Goal: Task Accomplishment & Management: Manage account settings

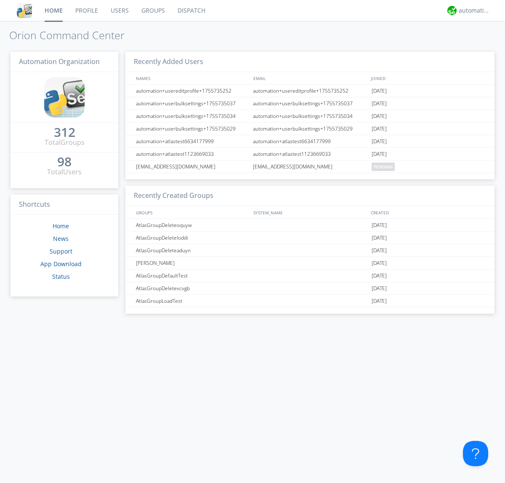
click at [119, 11] on link "Users" at bounding box center [119, 10] width 31 height 21
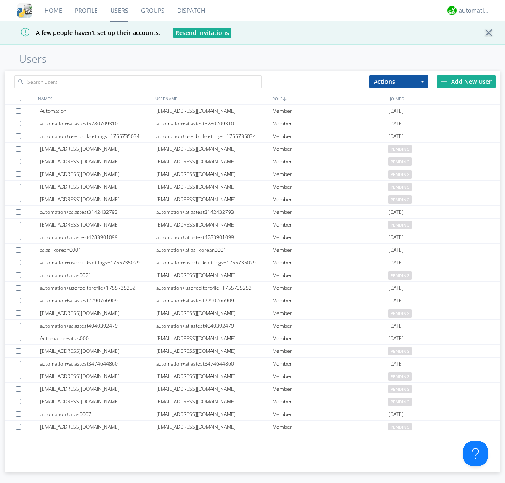
click at [466, 81] on div "Add New User" at bounding box center [466, 81] width 59 height 13
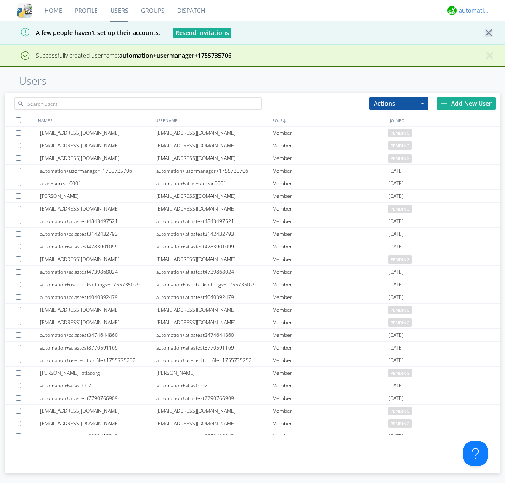
click at [472, 11] on div "automation+atlas" at bounding box center [475, 10] width 32 height 8
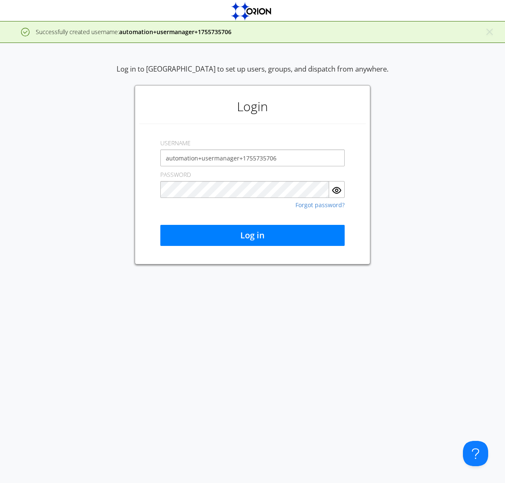
type input "automation+usermanager+1755735706"
click at [253, 235] on button "Log in" at bounding box center [252, 235] width 184 height 21
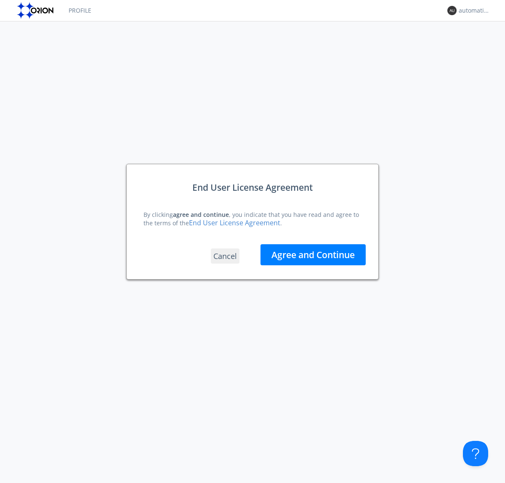
click at [313, 254] on button "Agree and Continue" at bounding box center [313, 254] width 105 height 21
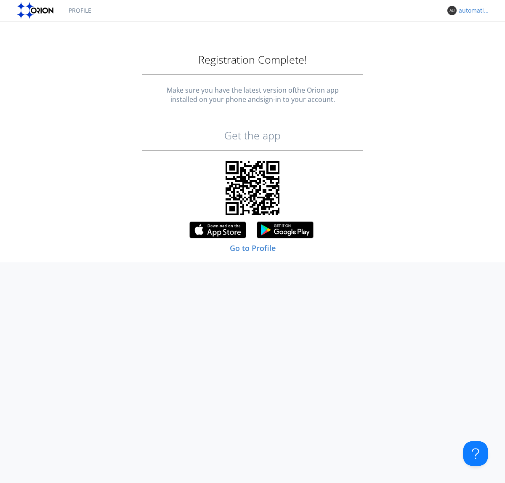
click at [472, 11] on div "automation+usermanager+1755735706" at bounding box center [475, 10] width 32 height 8
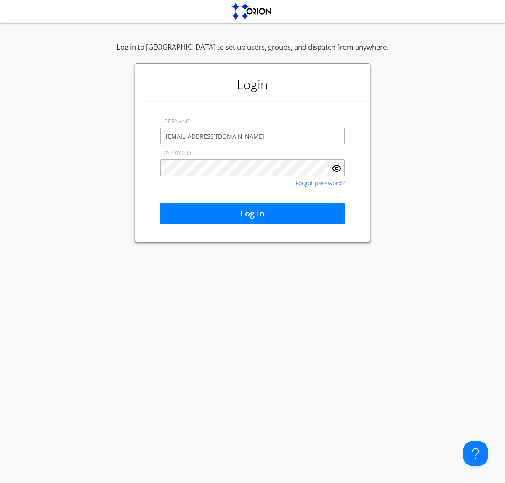
type input "[EMAIL_ADDRESS][DOMAIN_NAME]"
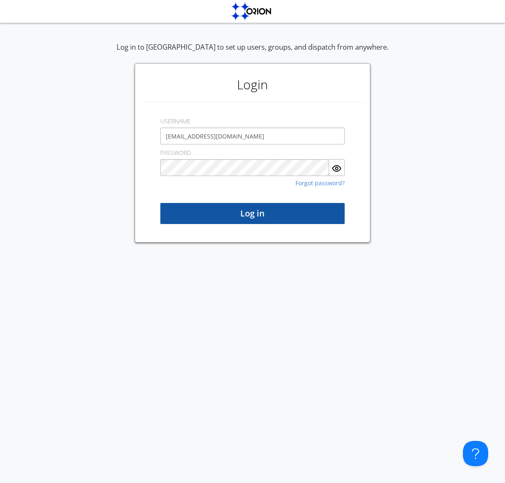
click at [253, 213] on button "Log in" at bounding box center [252, 213] width 184 height 21
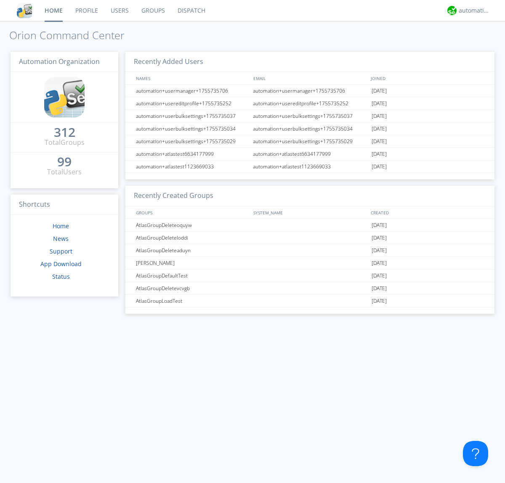
click at [119, 11] on link "Users" at bounding box center [119, 10] width 31 height 21
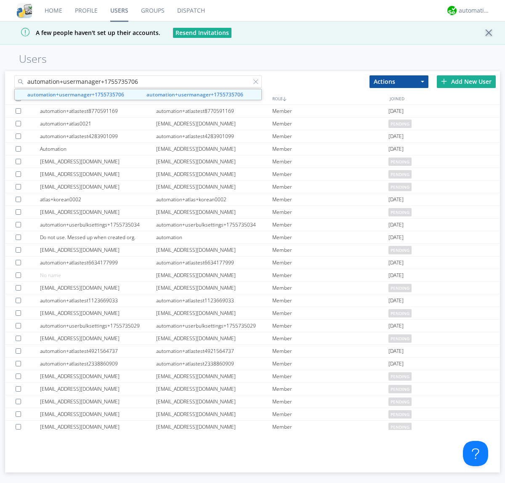
type input "automation+usermanager+1755735706"
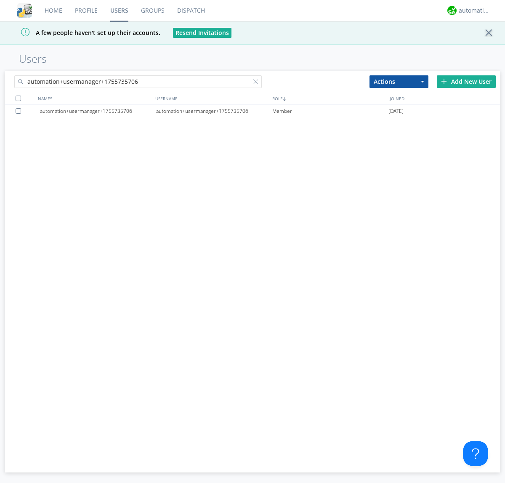
click at [214, 111] on div "automation+usermanager+1755735706" at bounding box center [214, 111] width 116 height 13
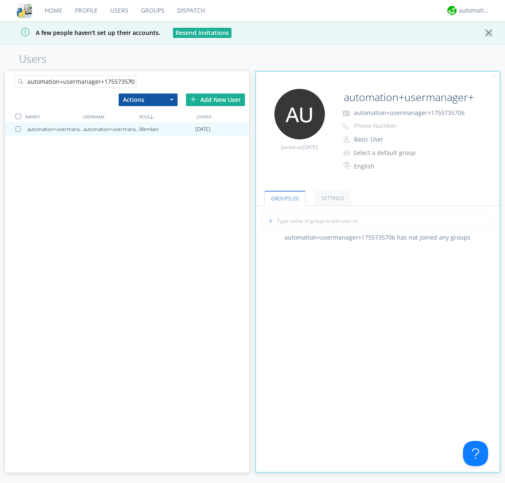
click at [393, 139] on button "Basic User" at bounding box center [393, 139] width 84 height 12
click at [0, 0] on link "Manager" at bounding box center [0, 0] width 0 height 0
click at [472, 11] on div "automation+atlas" at bounding box center [475, 10] width 32 height 8
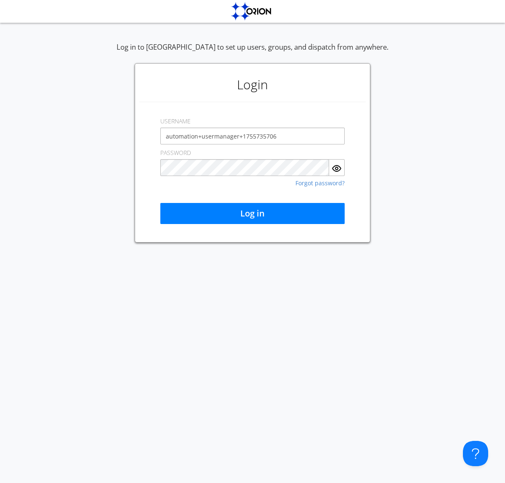
type input "automation+usermanager+1755735706"
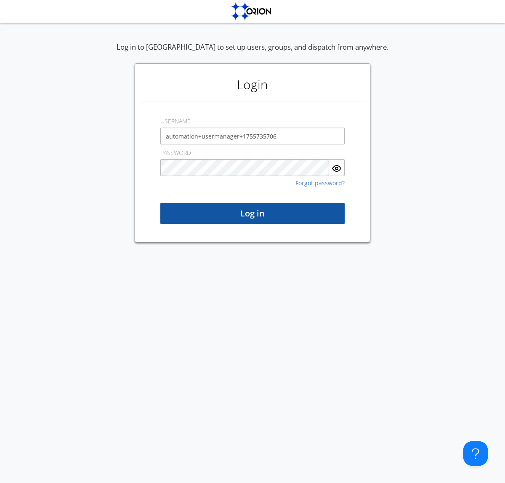
click at [253, 213] on button "Log in" at bounding box center [252, 213] width 184 height 21
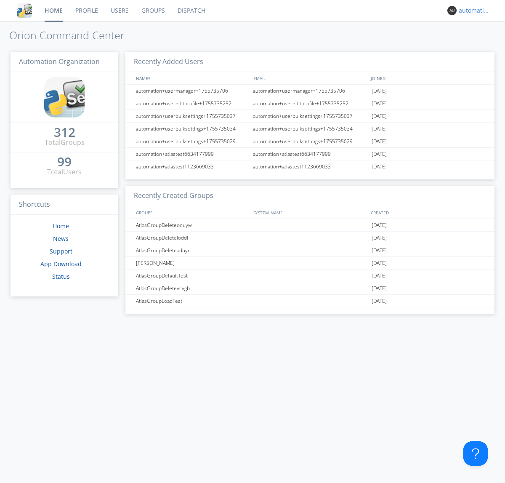
click at [472, 11] on div "automation+usermanager+1755735706" at bounding box center [475, 10] width 32 height 8
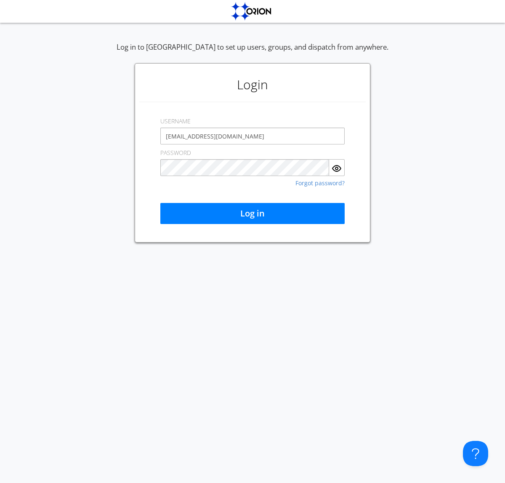
type input "[EMAIL_ADDRESS][DOMAIN_NAME]"
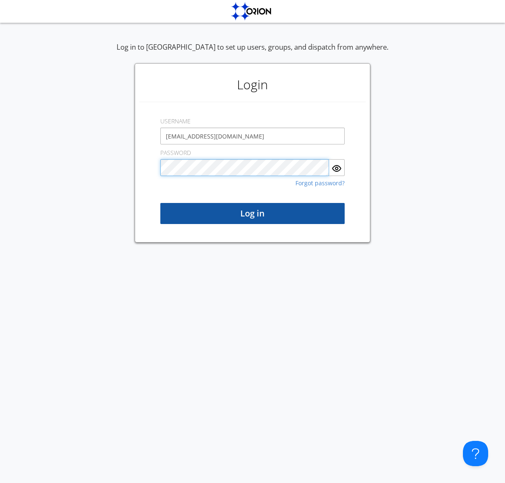
click at [253, 213] on button "Log in" at bounding box center [252, 213] width 184 height 21
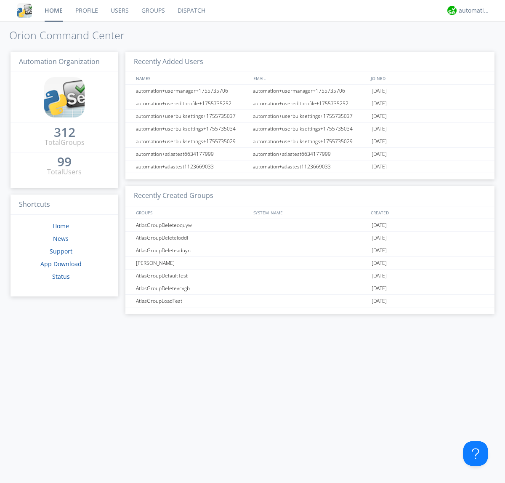
click at [119, 11] on link "Users" at bounding box center [119, 10] width 31 height 21
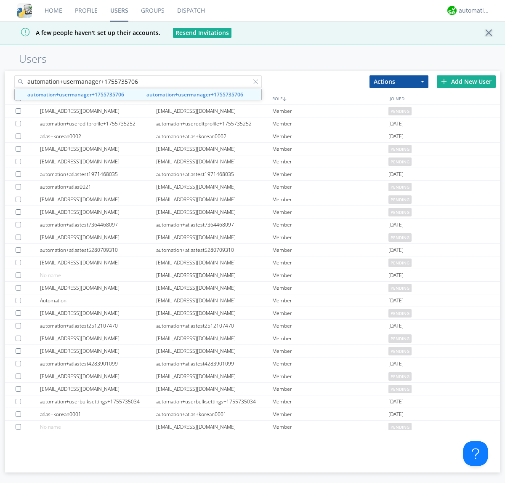
type input "automation+usermanager+1755735706"
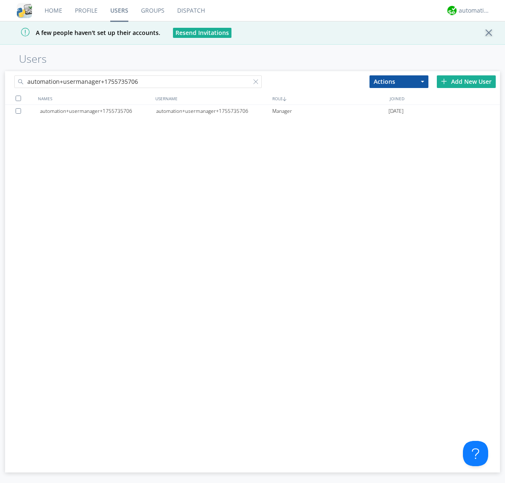
click at [20, 111] on div at bounding box center [20, 110] width 8 height 5
click at [399, 81] on button "Actions" at bounding box center [399, 81] width 59 height 13
click at [0, 0] on link "Delete User" at bounding box center [0, 0] width 0 height 0
